Goal: Information Seeking & Learning: Learn about a topic

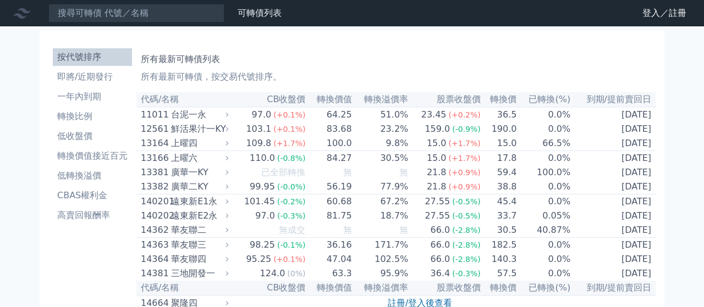
click at [112, 211] on li "高賣回報酬率" at bounding box center [92, 215] width 79 height 13
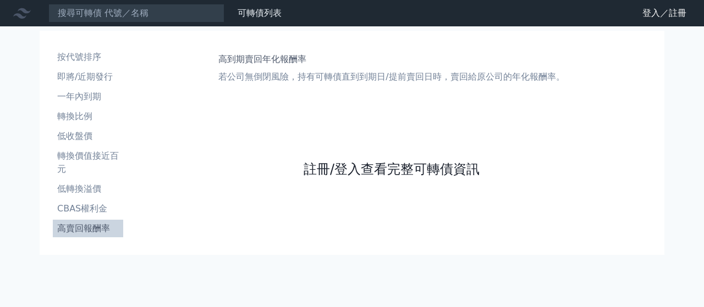
click at [476, 175] on link "註冊/登入查看完整可轉債資訊" at bounding box center [392, 170] width 176 height 18
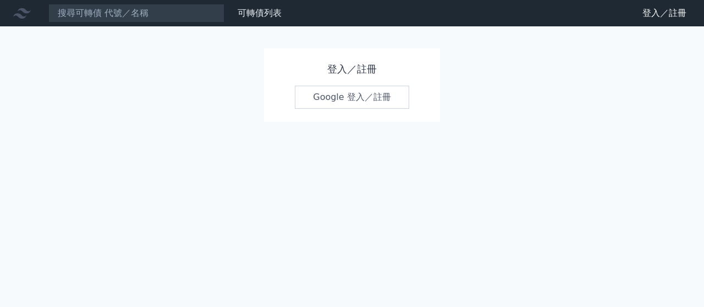
click at [398, 104] on link "Google 登入／註冊" at bounding box center [352, 97] width 114 height 23
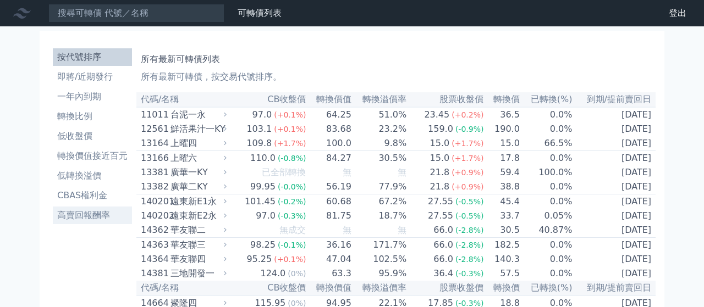
click at [73, 217] on li "高賣回報酬率" at bounding box center [92, 215] width 79 height 13
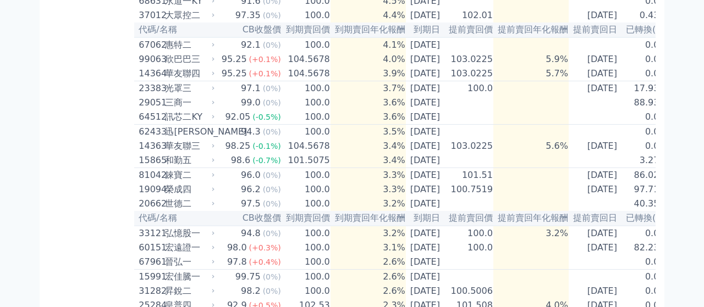
scroll to position [319, 0]
